Goal: Task Accomplishment & Management: Complete application form

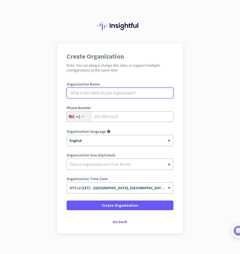
click at [114, 93] on input "text" at bounding box center [120, 93] width 107 height 11
type input "my org"
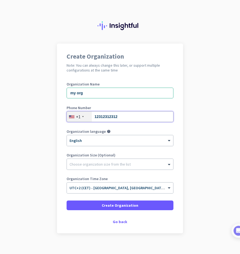
type input "12312312312"
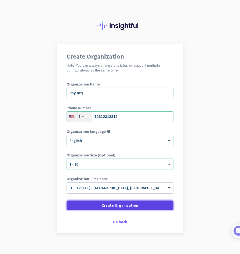
click at [124, 201] on span at bounding box center [120, 205] width 107 height 13
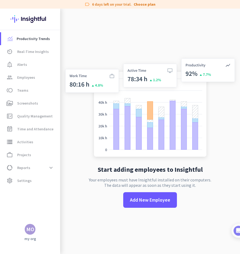
click at [39, 225] on div "MO" at bounding box center [30, 229] width 60 height 11
click at [35, 225] on div "MO" at bounding box center [30, 229] width 60 height 11
click at [32, 226] on div "MO" at bounding box center [30, 228] width 8 height 5
click at [46, 219] on span "Sign out" at bounding box center [58, 218] width 33 height 5
